Goal: Complete application form: Complete application form

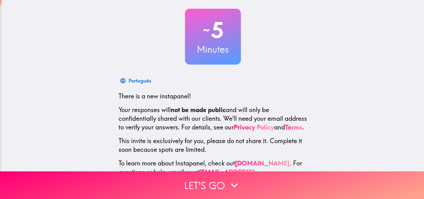
scroll to position [59, 0]
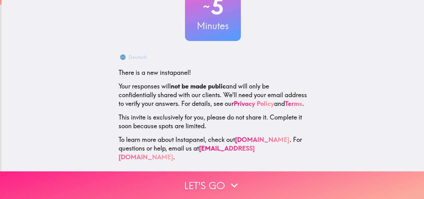
click at [182, 179] on button "Let's go" at bounding box center [212, 185] width 424 height 28
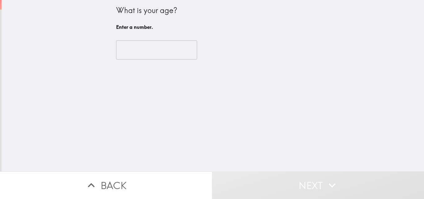
scroll to position [0, 0]
click at [141, 45] on input "number" at bounding box center [156, 49] width 81 height 19
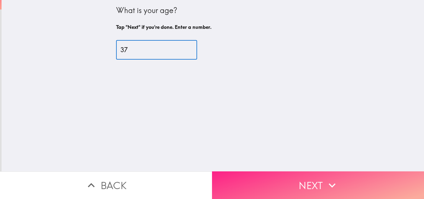
type input "37"
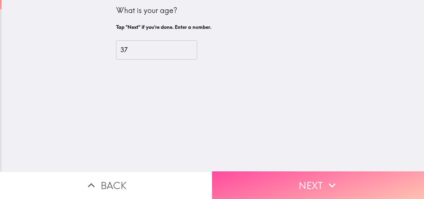
click at [287, 182] on button "Next" at bounding box center [318, 185] width 212 height 28
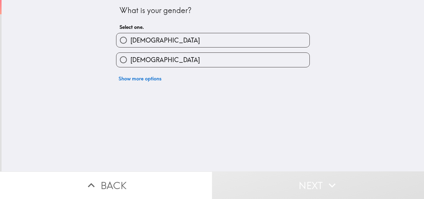
click at [142, 37] on label "[DEMOGRAPHIC_DATA]" at bounding box center [212, 40] width 193 height 14
click at [130, 37] on input "[DEMOGRAPHIC_DATA]" at bounding box center [123, 40] width 14 height 14
radio input "true"
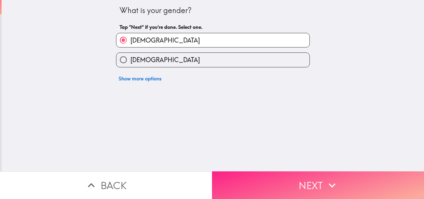
click at [246, 177] on button "Next" at bounding box center [318, 185] width 212 height 28
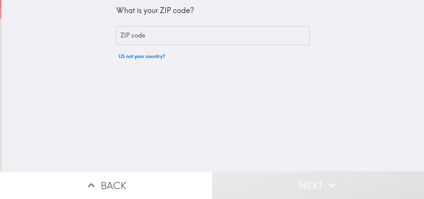
click at [186, 33] on input "ZIP code" at bounding box center [213, 35] width 194 height 19
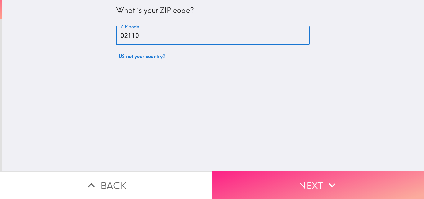
type input "02110"
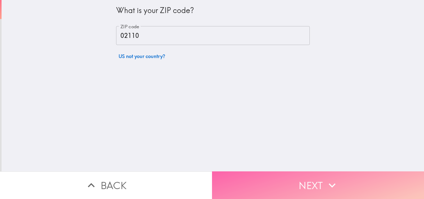
click at [246, 187] on button "Next" at bounding box center [318, 185] width 212 height 28
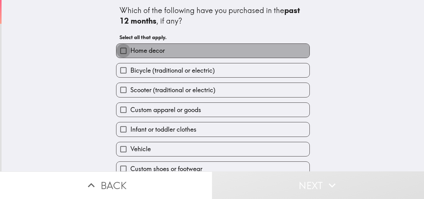
click at [119, 51] on input "Home decor" at bounding box center [123, 51] width 14 height 14
checkbox input "true"
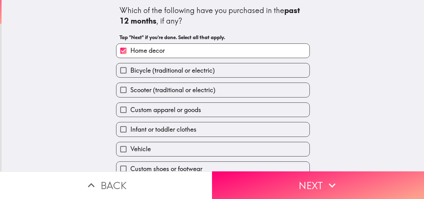
scroll to position [29, 0]
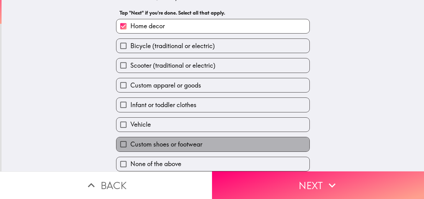
click at [132, 140] on span "Custom shoes or footwear" at bounding box center [166, 144] width 72 height 9
click at [130, 138] on input "Custom shoes or footwear" at bounding box center [123, 144] width 14 height 14
checkbox input "true"
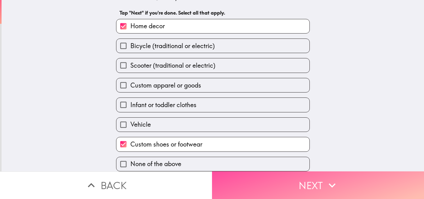
click at [247, 182] on button "Next" at bounding box center [318, 185] width 212 height 28
